Goal: Task Accomplishment & Management: Manage account settings

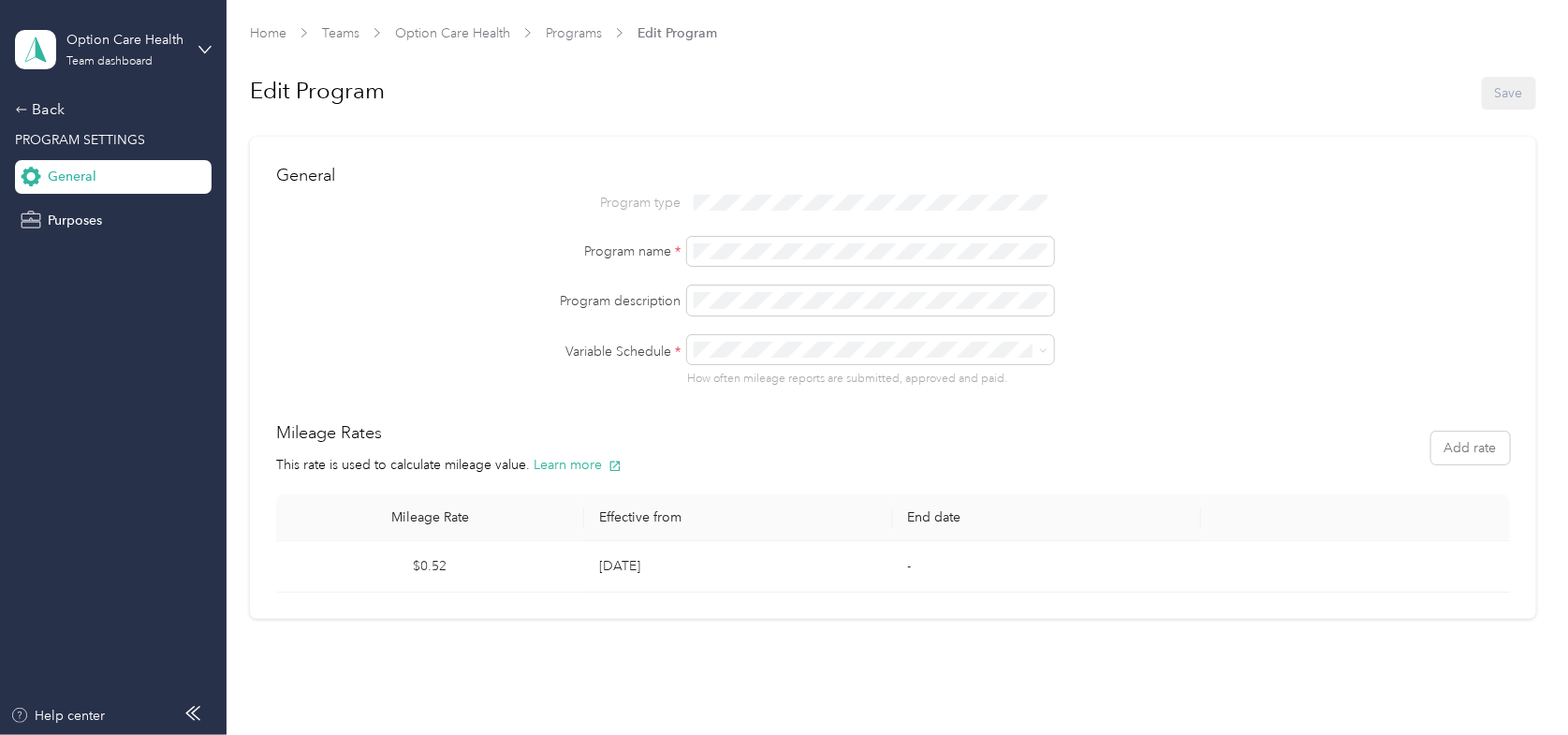
click at [1440, 232] on div "Program type Program name * Program description Variable Schedule * How often m…" at bounding box center [893, 288] width 1234 height 200
click at [42, 113] on div "Back" at bounding box center [108, 109] width 187 height 23
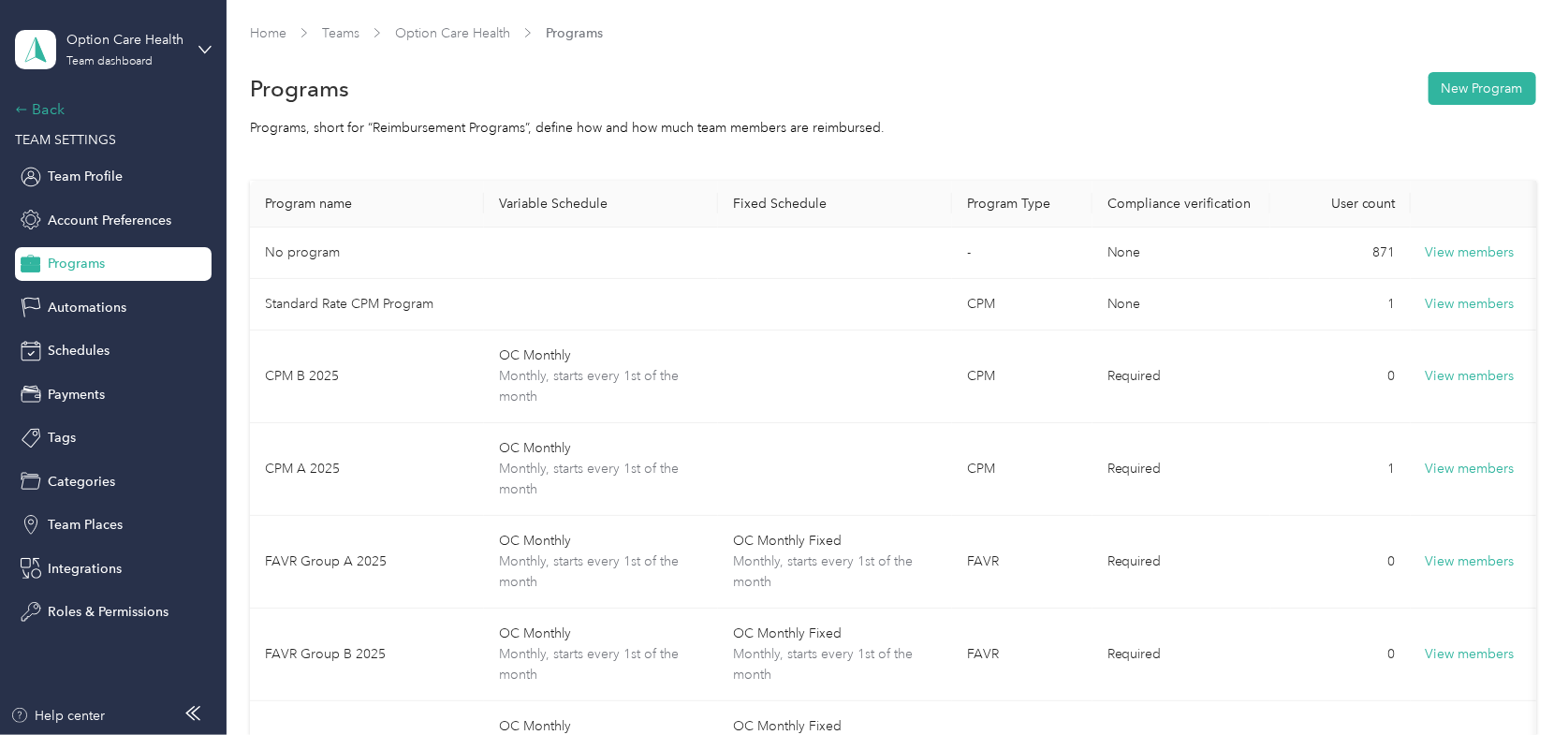
click at [45, 107] on div "Back" at bounding box center [108, 109] width 187 height 23
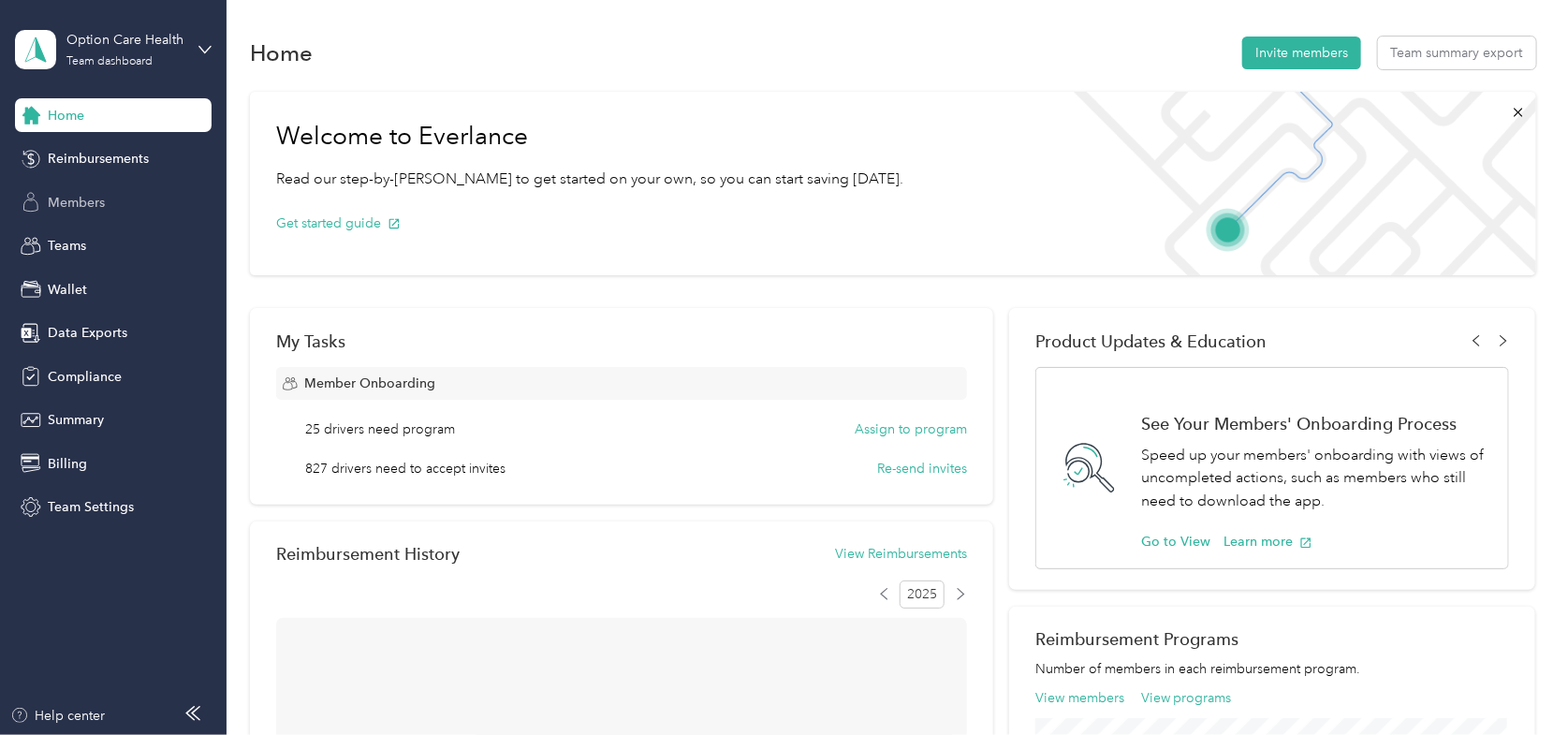
click at [74, 204] on span "Members" at bounding box center [76, 203] width 57 height 20
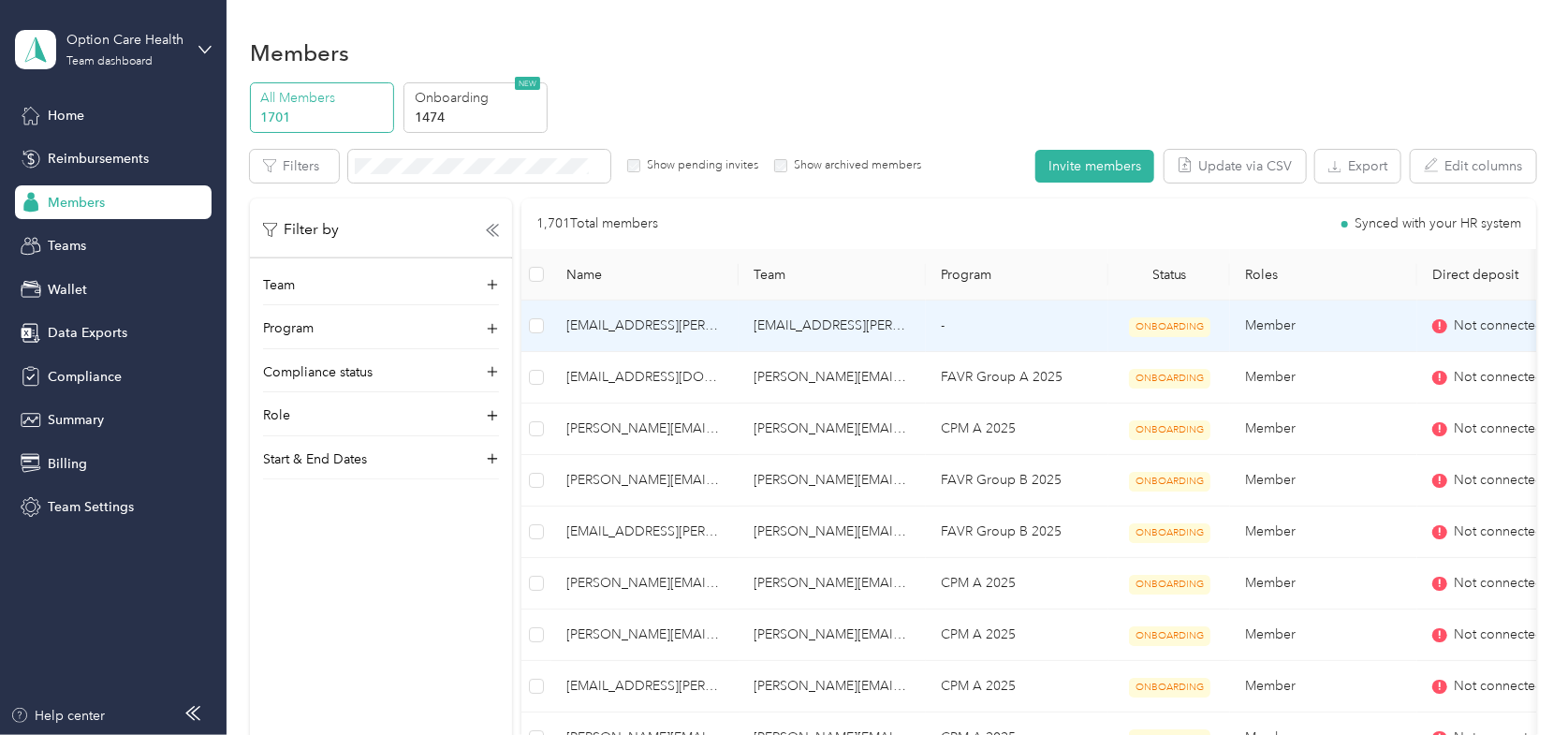
click at [594, 329] on span "[EMAIL_ADDRESS][PERSON_NAME][DOMAIN_NAME]" at bounding box center [645, 325] width 157 height 21
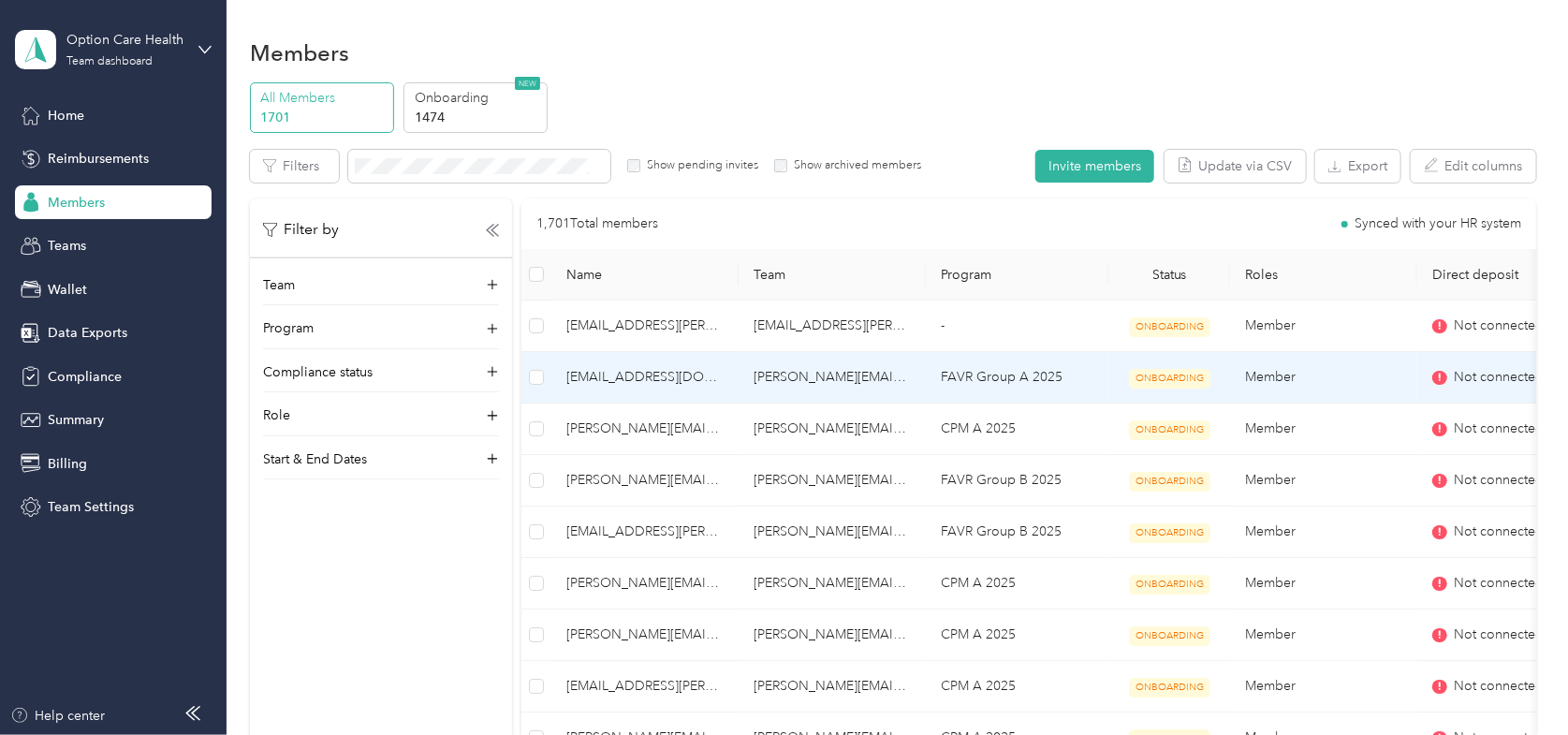
click at [609, 373] on span "[EMAIL_ADDRESS][DOMAIN_NAME]" at bounding box center [645, 377] width 157 height 21
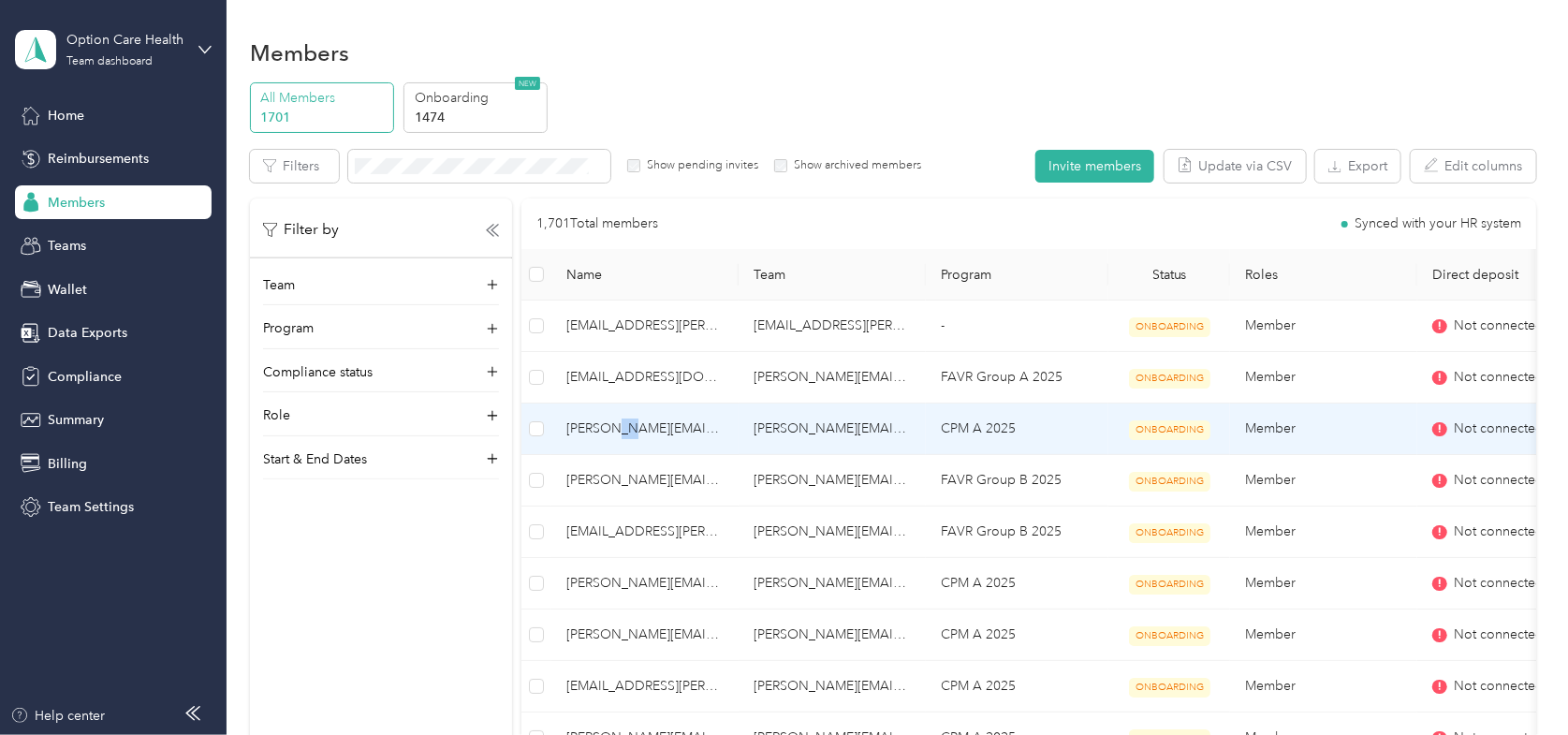
click at [607, 436] on span "[PERSON_NAME][EMAIL_ADDRESS][PERSON_NAME][DOMAIN_NAME]" at bounding box center [645, 428] width 157 height 21
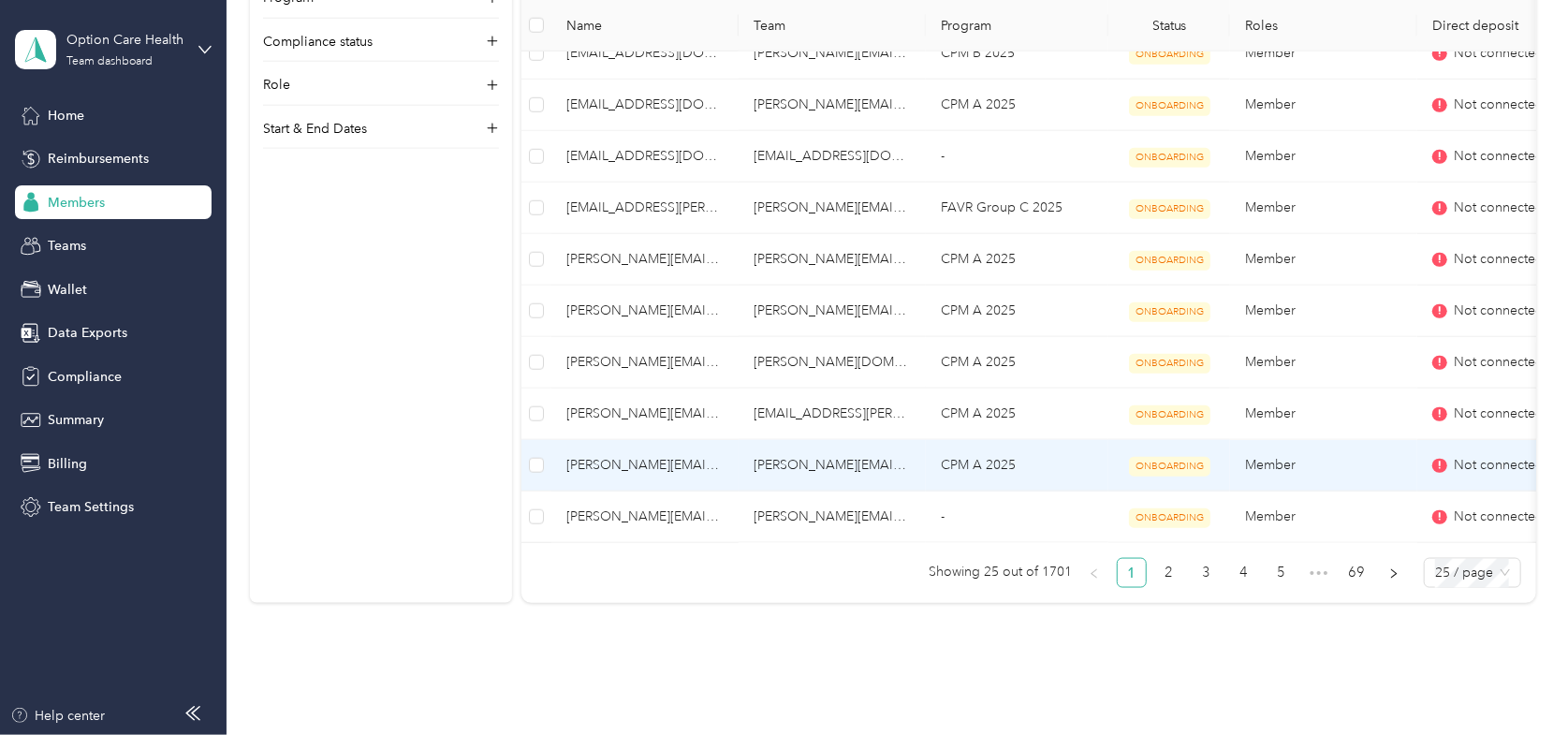
scroll to position [1124, 0]
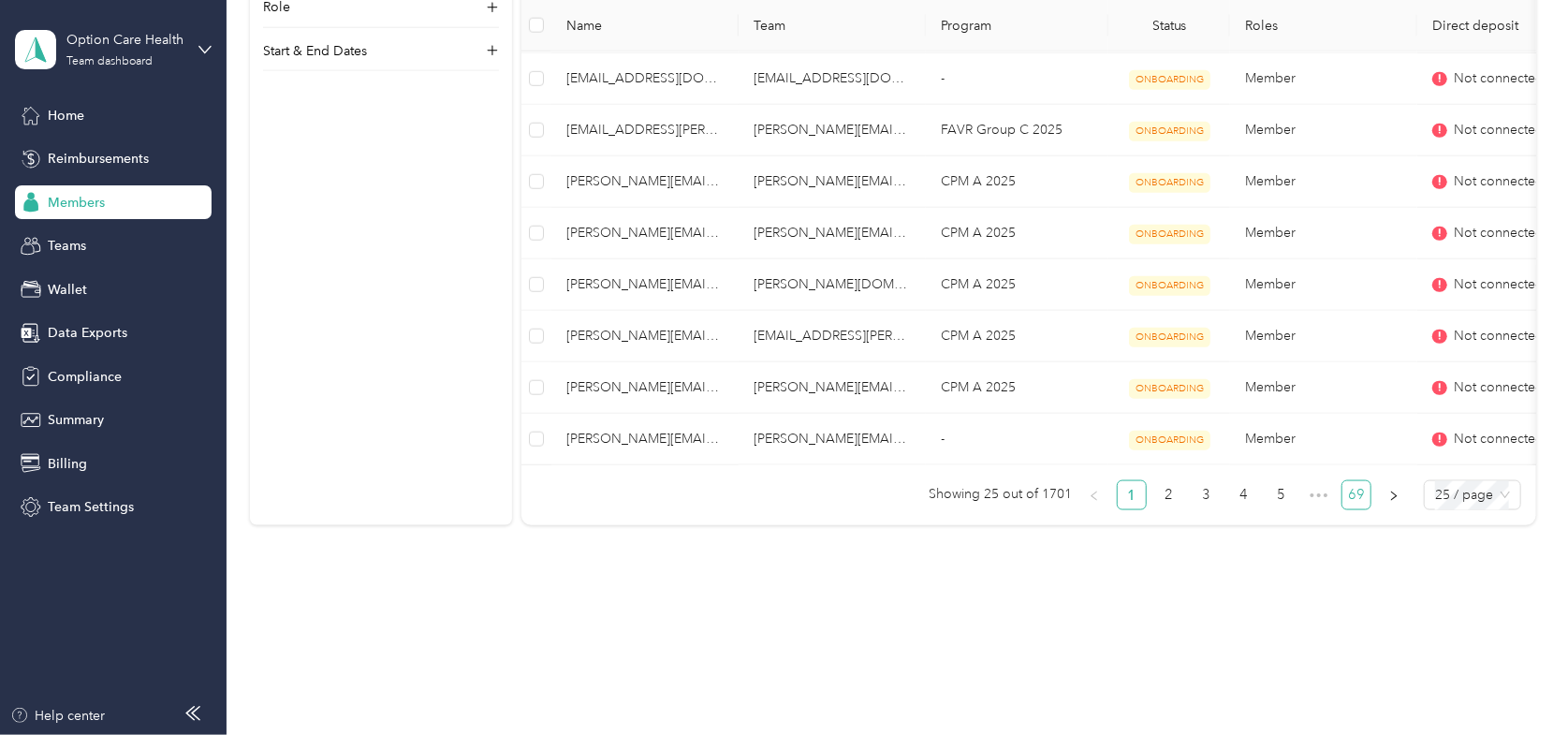
click at [1344, 505] on link "69" at bounding box center [1356, 496] width 28 height 28
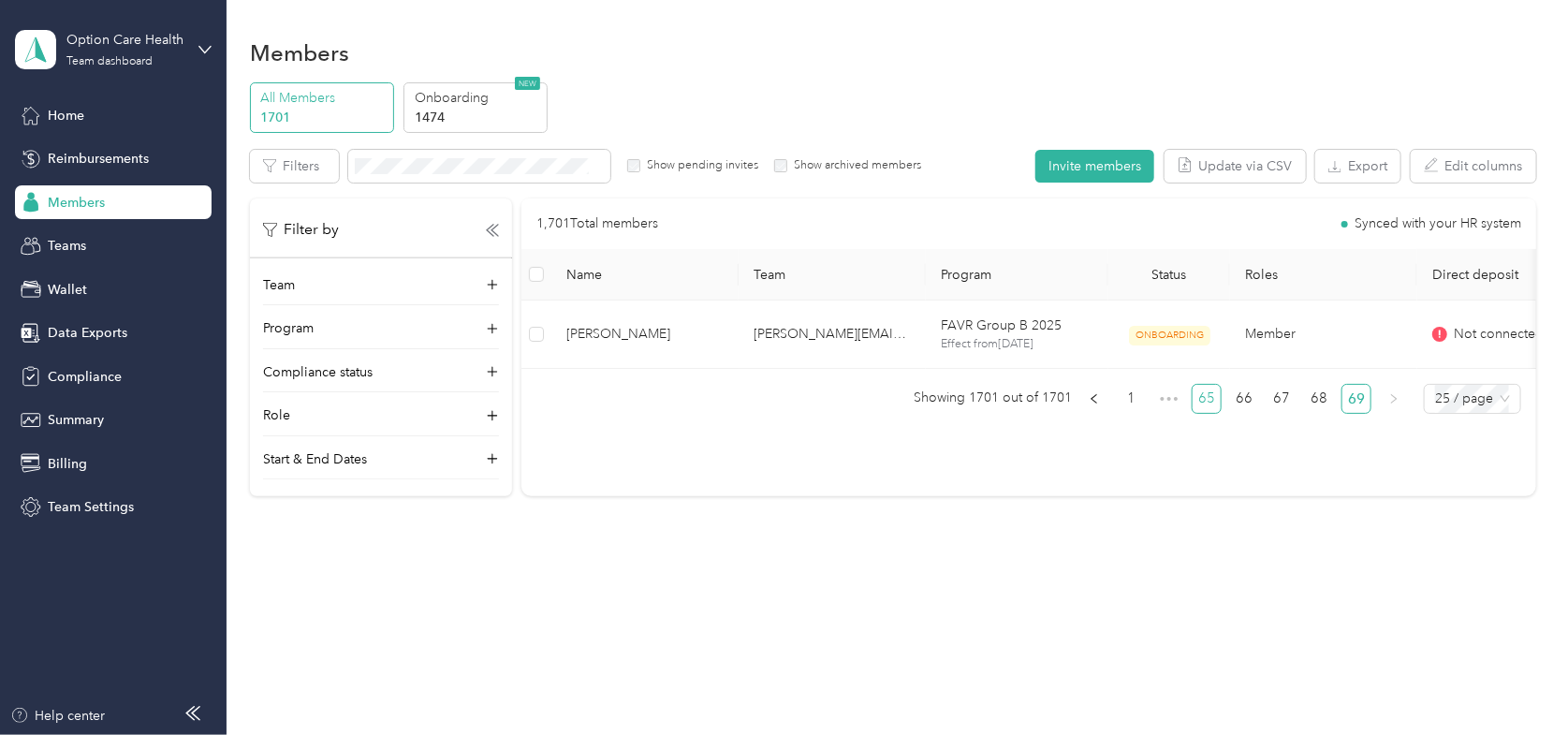
click at [1219, 411] on link "65" at bounding box center [1206, 399] width 28 height 28
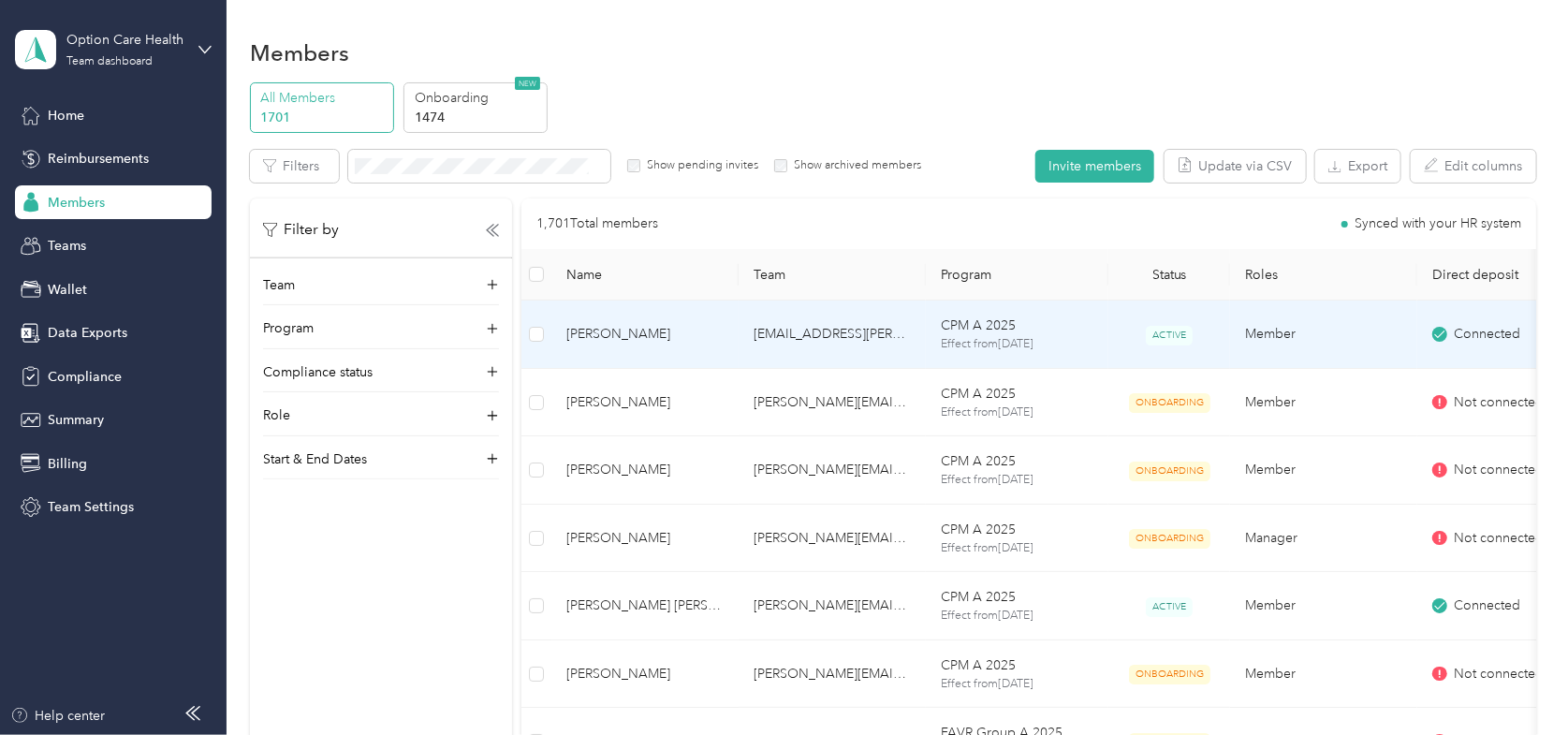
click at [594, 331] on span "[PERSON_NAME]" at bounding box center [645, 334] width 157 height 21
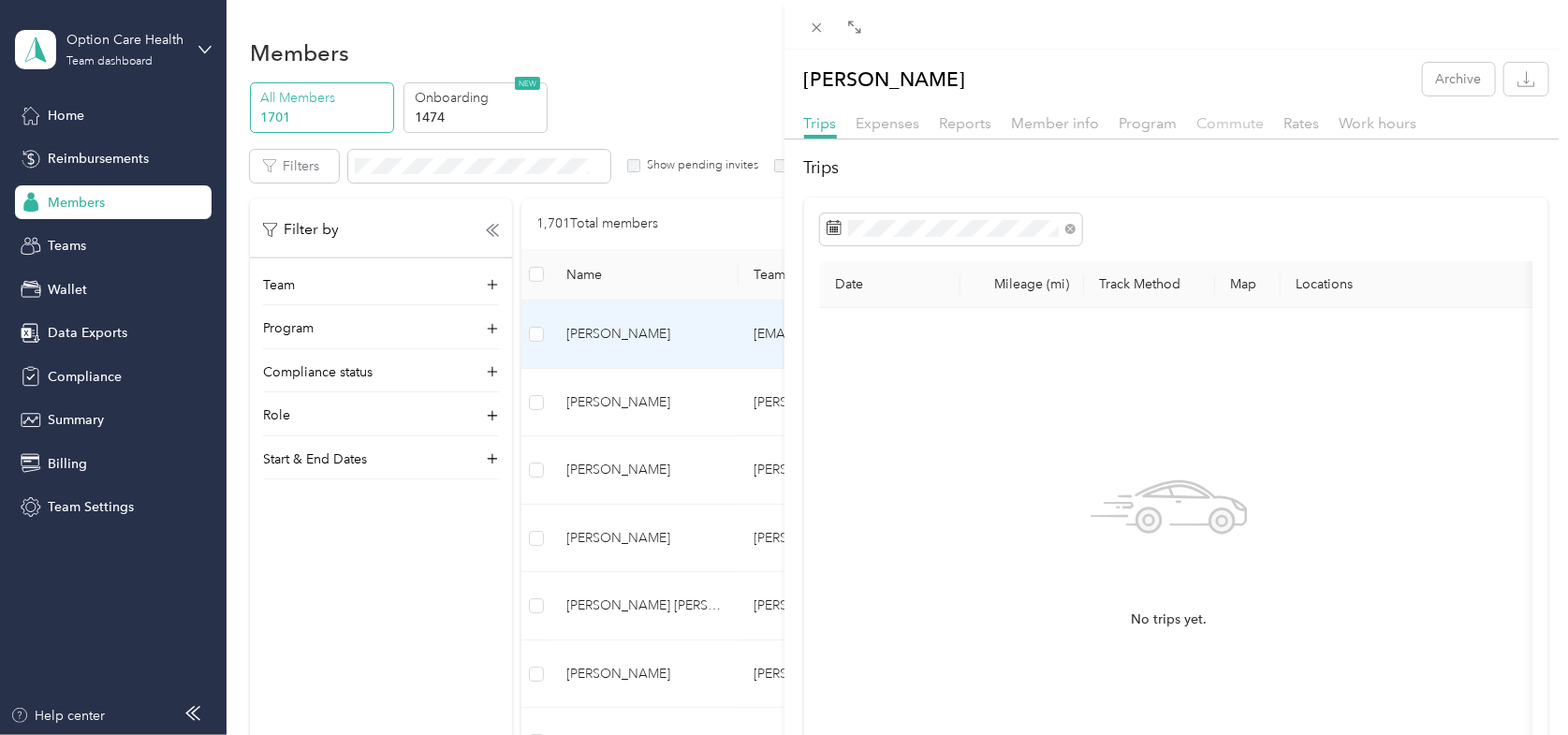
click at [1241, 126] on span "Commute" at bounding box center [1231, 124] width 67 height 18
